Goal: Ask a question

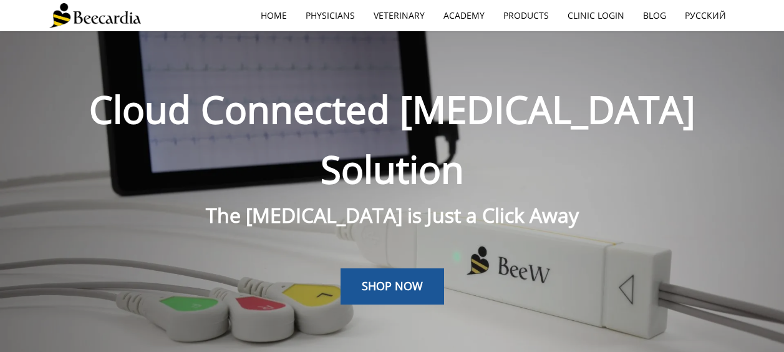
scroll to position [31, 0]
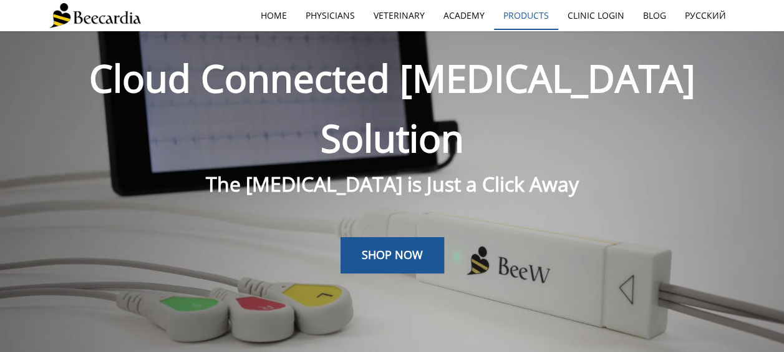
click at [522, 18] on link "Products" at bounding box center [526, 15] width 64 height 29
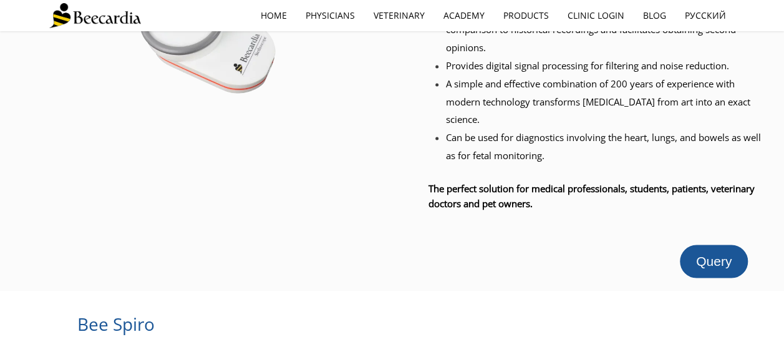
scroll to position [913, 0]
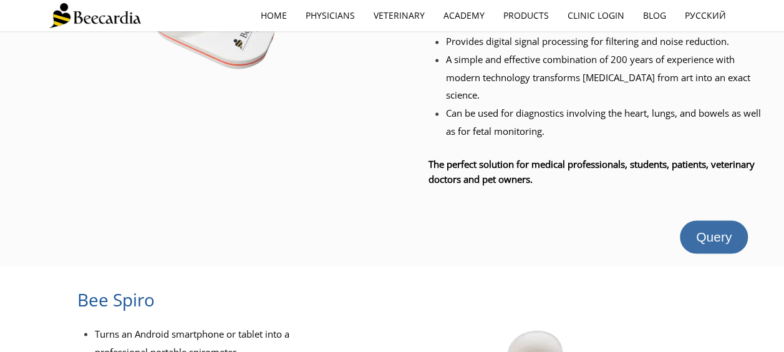
click at [738, 220] on link "Query" at bounding box center [714, 236] width 68 height 33
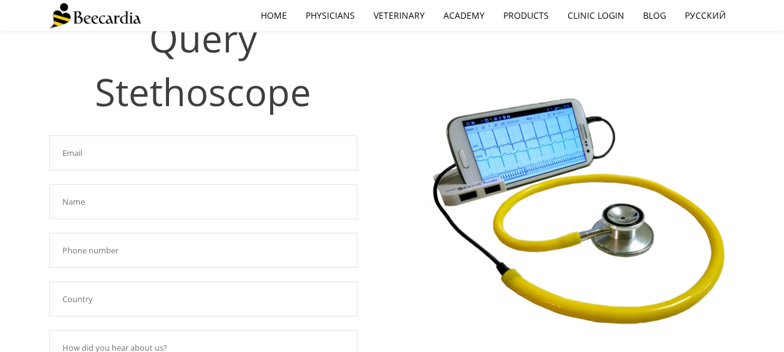
scroll to position [68, 0]
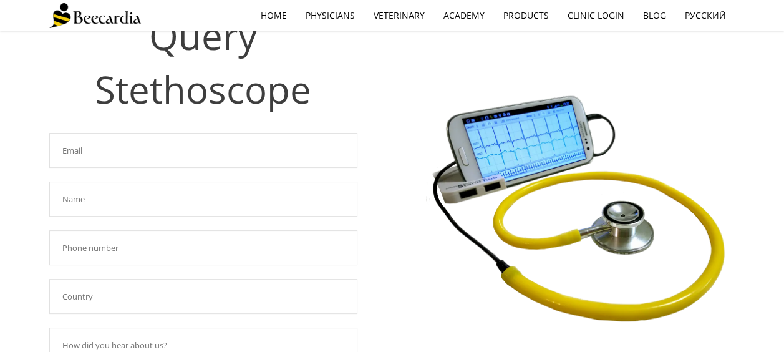
click at [334, 149] on input "text" at bounding box center [203, 150] width 308 height 35
type input "ashley.paguio@amcny.org"
type input "Ashley Paguio"
click at [316, 251] on input "text" at bounding box center [203, 247] width 308 height 35
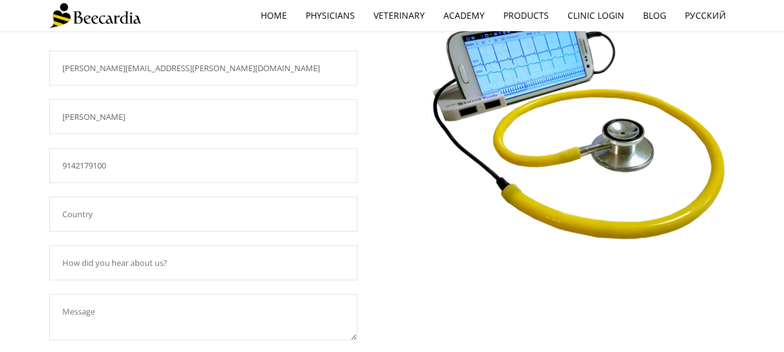
scroll to position [153, 0]
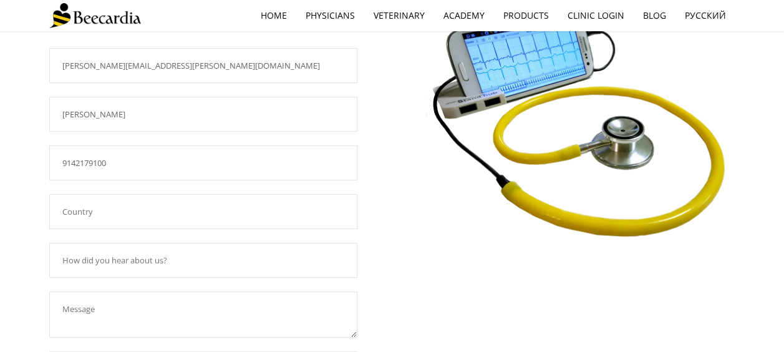
type input "9142179100"
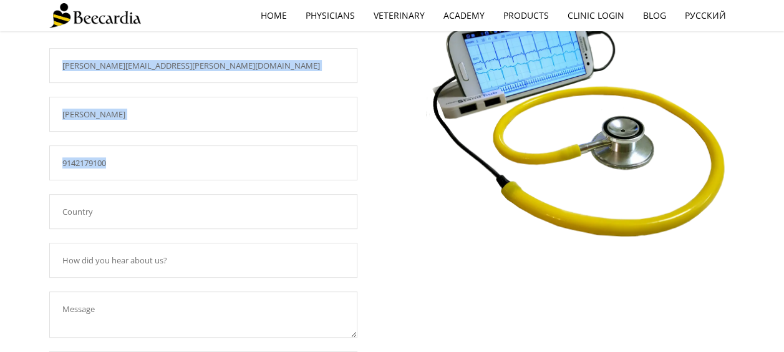
click at [307, 227] on div "Required field! ashley.paguio@amcny.org Required field! Ashley Paguio Required …" at bounding box center [203, 242] width 308 height 396
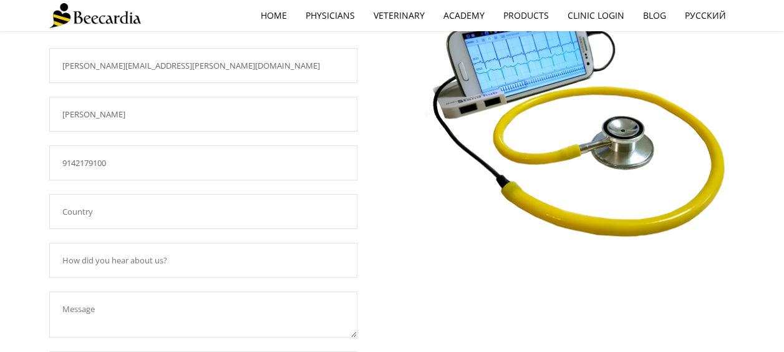
click at [309, 207] on input "text" at bounding box center [203, 211] width 308 height 35
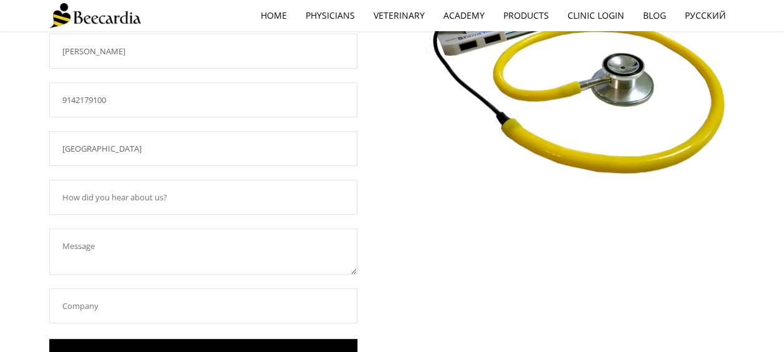
scroll to position [218, 0]
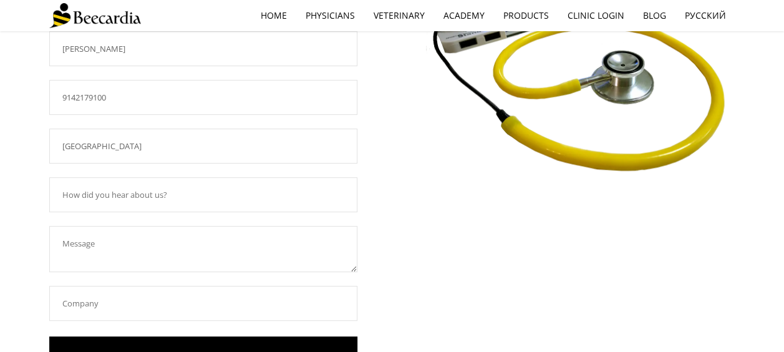
type input "USA"
click at [292, 199] on input "text" at bounding box center [203, 194] width 308 height 35
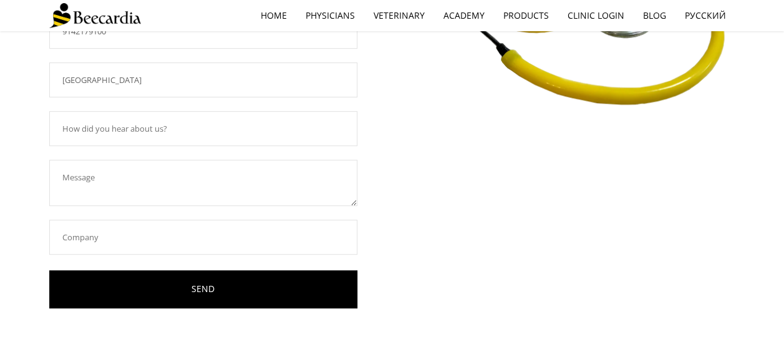
scroll to position [285, 0]
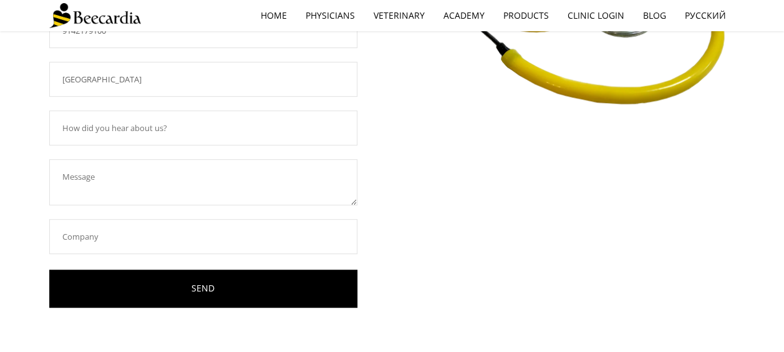
click at [233, 187] on textarea at bounding box center [203, 182] width 308 height 46
type textarea "I am interested in learning more about this product."
click at [222, 228] on input "text" at bounding box center [203, 236] width 308 height 35
type input "Schwarzman Animal Medical Center"
click at [214, 135] on input "text" at bounding box center [203, 127] width 308 height 35
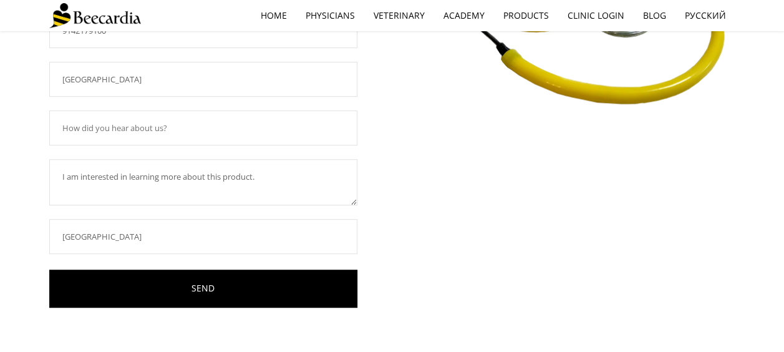
click at [196, 134] on input "text" at bounding box center [203, 127] width 308 height 35
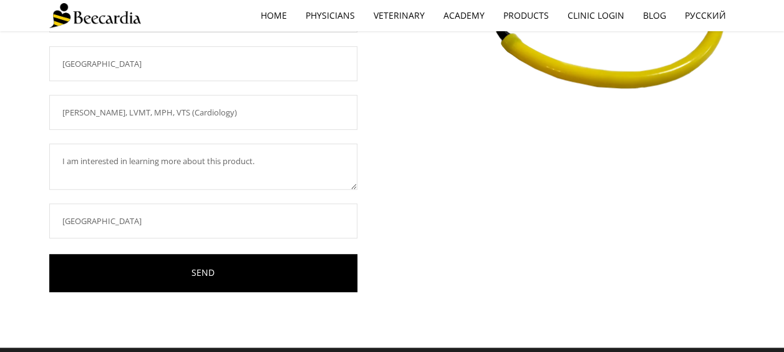
scroll to position [301, 0]
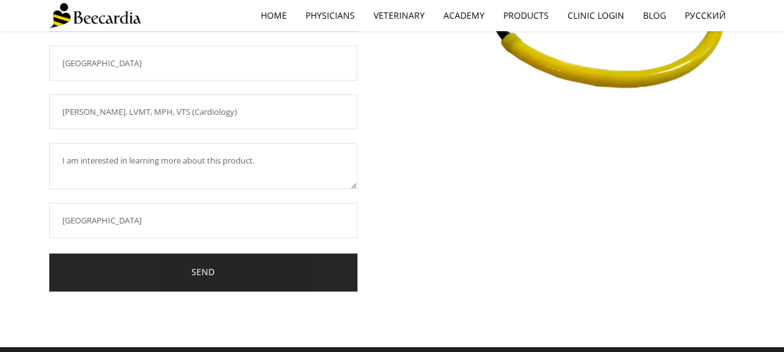
type input "Jena West, LVMT, MPH, VTS (Cardiology)"
click at [319, 276] on link "SEND" at bounding box center [203, 272] width 308 height 38
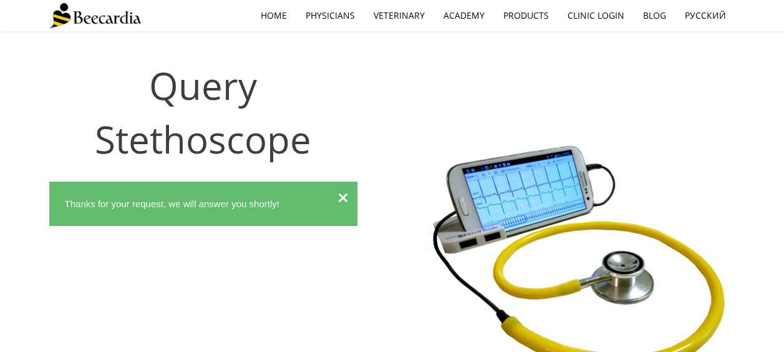
scroll to position [17, 0]
